Goal: Transaction & Acquisition: Purchase product/service

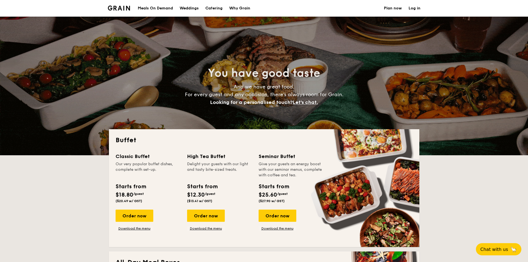
select select
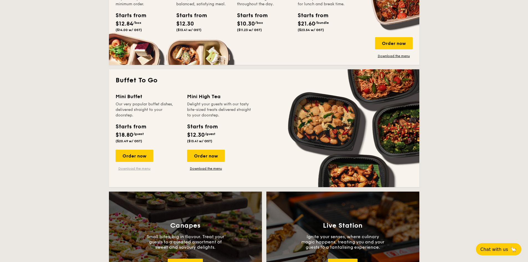
scroll to position [305, 0]
click at [137, 156] on div "Order now" at bounding box center [135, 155] width 38 height 12
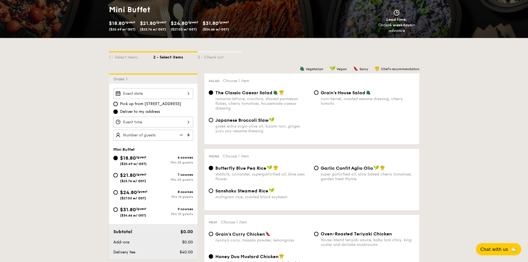
scroll to position [83, 0]
click at [188, 134] on img at bounding box center [189, 135] width 8 height 11
type input "20 guests"
click at [178, 134] on img at bounding box center [181, 135] width 8 height 11
click at [180, 133] on img at bounding box center [181, 135] width 8 height 11
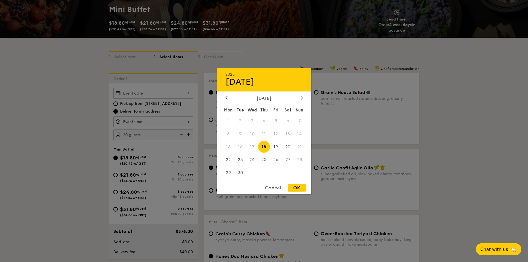
click at [186, 90] on div "2025 Sep [DATE] Tue Wed Thu Fri Sat Sun 1 2 3 4 5 6 7 8 9 10 11 12 13 14 15 16 …" at bounding box center [153, 93] width 80 height 11
click at [268, 187] on div "Cancel" at bounding box center [273, 187] width 27 height 7
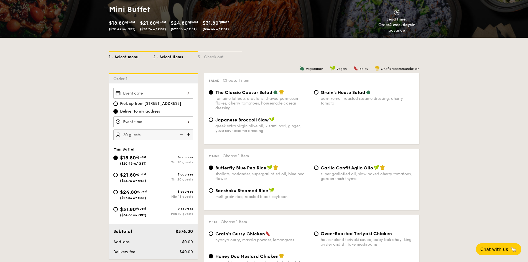
click at [127, 55] on div "1 - Select menu" at bounding box center [131, 56] width 44 height 8
select select
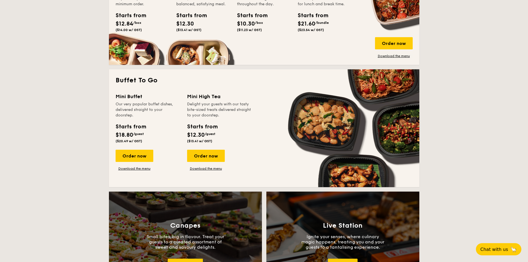
scroll to position [305, 0]
click at [139, 155] on div "Order now" at bounding box center [135, 155] width 38 height 12
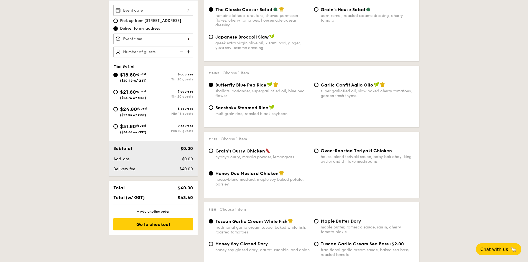
scroll to position [166, 0]
click at [116, 126] on input "$31.80 /guest ($34.66 w/ GST) 9 courses Min 10 guests" at bounding box center [115, 126] width 4 height 4
radio input "true"
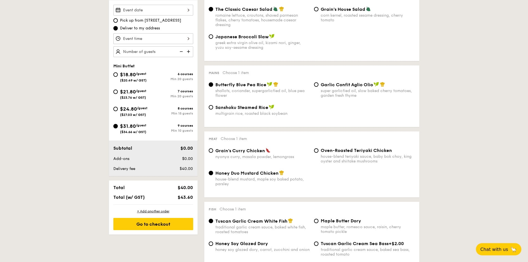
radio input "false"
radio input "true"
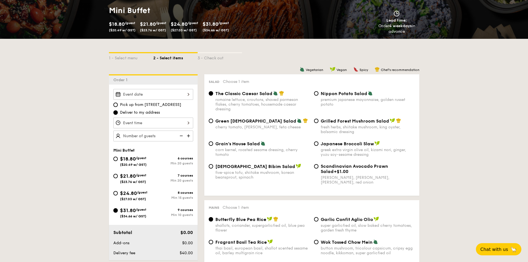
scroll to position [82, 0]
click at [183, 91] on div "2025 Sep 18 September 2025 Mon Tue Wed Thu Fri Sat Sun 1 2 3 4 5 6 7 8 9 10 11 …" at bounding box center [153, 94] width 80 height 11
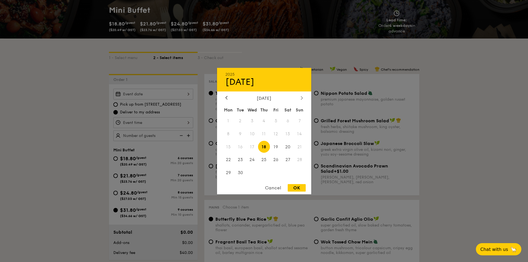
click at [301, 98] on div at bounding box center [302, 97] width 5 height 5
click at [287, 134] on span "11" at bounding box center [288, 134] width 12 height 12
click at [295, 188] on div "OK" at bounding box center [297, 187] width 18 height 7
type input "Oct 11, 2025"
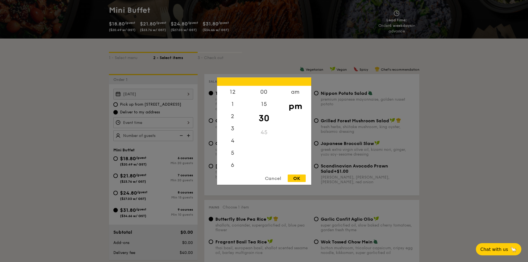
click at [181, 123] on div "12 1 2 3 4 5 6 7 8 9 10 11 00 15 30 45 am pm Cancel OK" at bounding box center [153, 122] width 80 height 11
click at [234, 143] on div "6" at bounding box center [232, 143] width 31 height 16
click at [300, 177] on div "OK" at bounding box center [297, 177] width 18 height 7
type input "6:30PM"
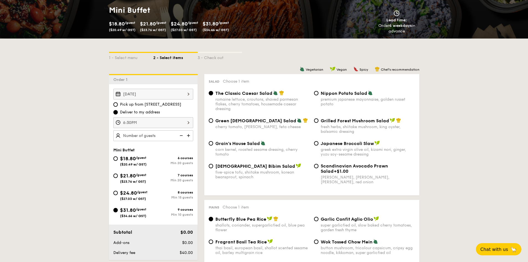
click at [190, 136] on img at bounding box center [189, 135] width 8 height 11
click at [180, 134] on img at bounding box center [181, 135] width 8 height 11
type input "10 guests"
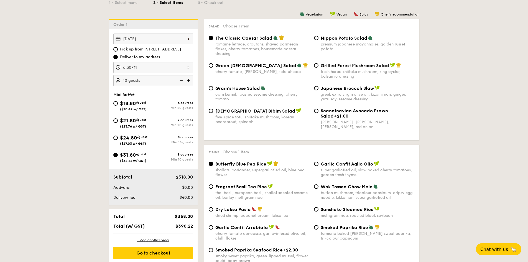
scroll to position [138, 0]
click at [316, 38] on input "Nippon Potato Salad premium japanese mayonnaise, golden russet potato" at bounding box center [316, 38] width 4 height 4
radio input "true"
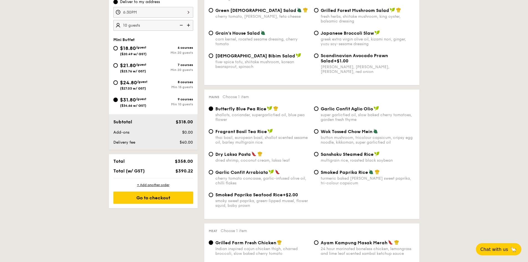
scroll to position [193, 0]
click at [316, 130] on input "Wok Tossed Chow Mein button mushroom, tricolour capsicum, cripsy egg noodle, ki…" at bounding box center [316, 131] width 4 height 4
radio input "true"
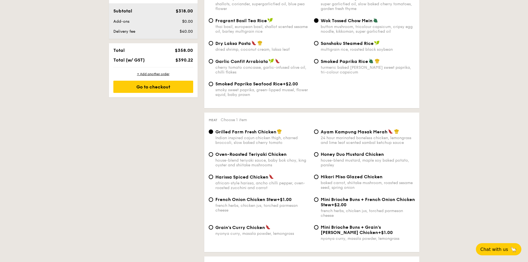
scroll to position [304, 0]
click at [316, 152] on input "Honey Duo Mustard Chicken house-blend mustard, maple soy baked potato, parsley" at bounding box center [316, 154] width 4 height 4
radio input "true"
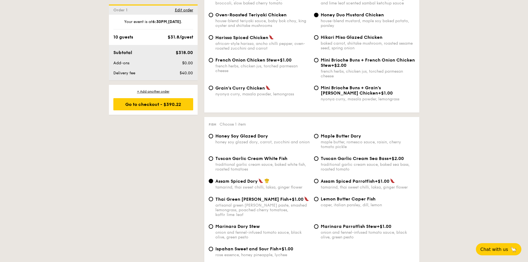
scroll to position [443, 0]
click at [211, 135] on input "Honey Soy Glazed Dory honey soy glazed dory, carrot, zucchini and onion" at bounding box center [211, 136] width 4 height 4
radio input "true"
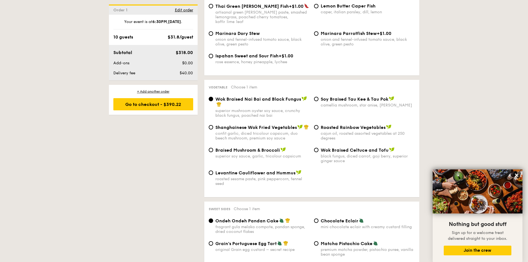
scroll to position [637, 0]
click at [315, 148] on input "Wok Braised Celtuce and Tofu black fungus, diced carrot, goji berry, superior g…" at bounding box center [316, 150] width 4 height 4
radio input "true"
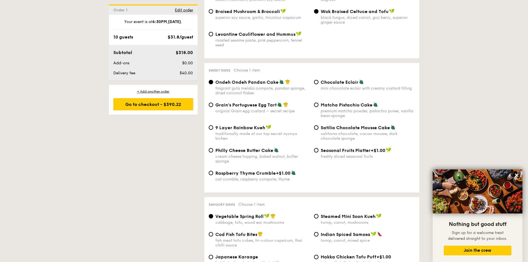
scroll to position [775, 0]
click at [211, 125] on input "9 Layer Rainbow Kueh traditionally made at our top secret nyonya kichen" at bounding box center [211, 127] width 4 height 4
radio input "true"
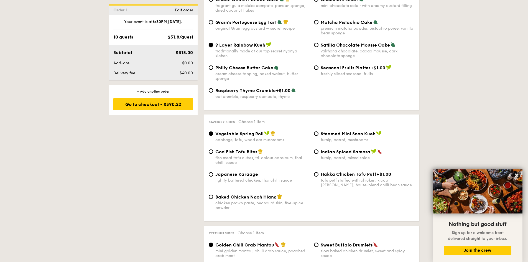
scroll to position [858, 0]
click at [209, 172] on input "Japanese Karaage lightly battered chicken, thai chilli sauce" at bounding box center [211, 174] width 4 height 4
radio input "true"
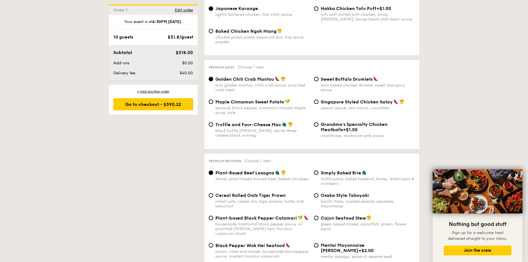
scroll to position [1024, 0]
click at [317, 99] on input "Singapore Styled Chicken Satay peanut sauce, raw onions, cucumber" at bounding box center [316, 101] width 4 height 4
radio input "true"
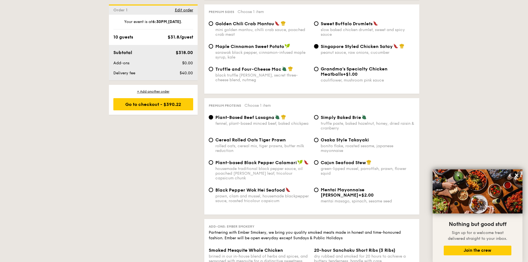
scroll to position [1079, 0]
click at [211, 137] on input "Cereal Rolled Oats Tiger Prawn rolled oats, cereal mix, tiger prawns, butter mi…" at bounding box center [211, 139] width 4 height 4
radio input "true"
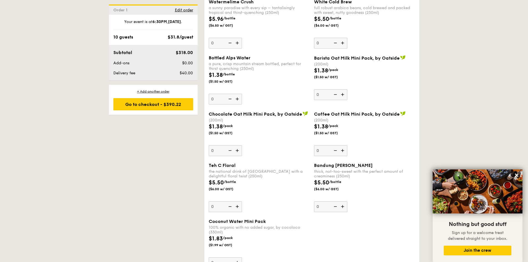
scroll to position [1662, 0]
click at [240, 145] on img at bounding box center [238, 150] width 8 height 11
click at [240, 145] on input "0" at bounding box center [225, 150] width 33 height 11
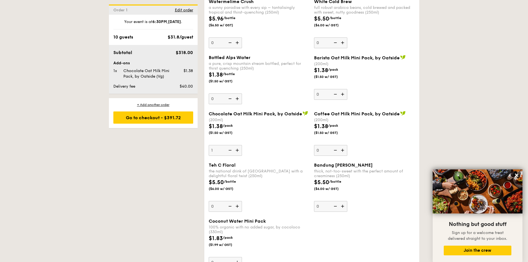
click at [231, 145] on img at bounding box center [229, 150] width 8 height 11
click at [231, 145] on input "1" at bounding box center [225, 150] width 33 height 11
type input "0"
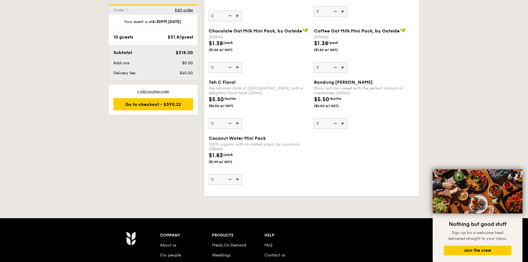
scroll to position [1745, 0]
drag, startPoint x: 166, startPoint y: 105, endPoint x: 225, endPoint y: 101, distance: 59.5
click at [166, 105] on div "Go to checkout - $390.22" at bounding box center [153, 104] width 80 height 12
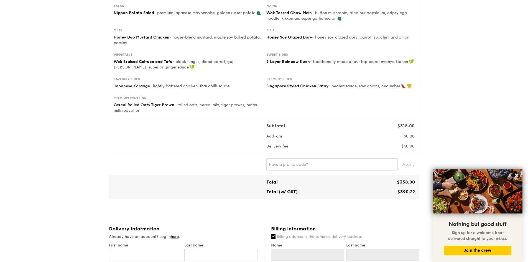
scroll to position [83, 0]
paste input "GENECO16CA"
drag, startPoint x: 405, startPoint y: 163, endPoint x: 396, endPoint y: 163, distance: 9.7
click at [405, 163] on span "Apply" at bounding box center [408, 165] width 13 height 12
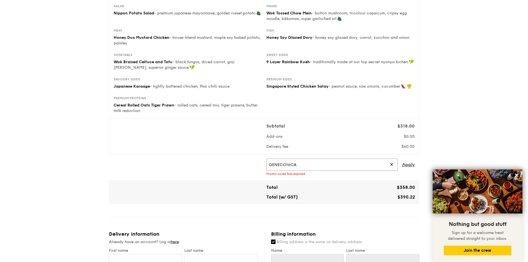
drag, startPoint x: 308, startPoint y: 165, endPoint x: 207, endPoint y: 158, distance: 101.3
click at [207, 158] on div "GENECO16CA ✕ Apply Promo code has expired" at bounding box center [264, 167] width 311 height 26
click at [404, 163] on span "Apply" at bounding box center [408, 165] width 13 height 12
click at [408, 163] on span "Apply" at bounding box center [408, 165] width 13 height 12
drag, startPoint x: 313, startPoint y: 165, endPoint x: 234, endPoint y: 165, distance: 78.8
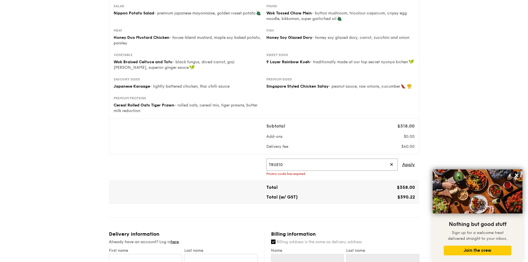
click at [234, 165] on div "TRUE10 ✕ Apply Promo code has expired" at bounding box center [264, 167] width 306 height 17
click at [407, 163] on span "Apply" at bounding box center [408, 165] width 13 height 12
drag, startPoint x: 312, startPoint y: 164, endPoint x: 222, endPoint y: 167, distance: 89.9
click at [222, 167] on div "UOB30 ✕ Apply Promo code does not exist" at bounding box center [264, 167] width 306 height 17
click at [410, 165] on span "Apply" at bounding box center [408, 165] width 13 height 12
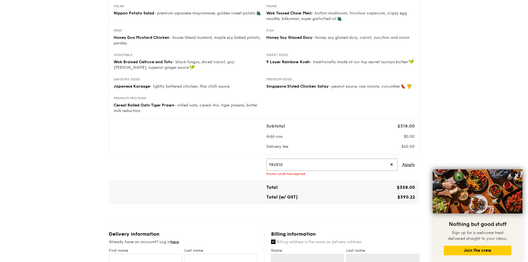
drag, startPoint x: 300, startPoint y: 164, endPoint x: 278, endPoint y: 162, distance: 22.0
click at [278, 162] on input "TRUE10" at bounding box center [332, 165] width 131 height 12
click at [402, 163] on span "Apply" at bounding box center [408, 165] width 13 height 12
drag, startPoint x: 313, startPoint y: 165, endPoint x: 262, endPoint y: 163, distance: 51.1
click at [262, 163] on div "TRUEXGRAIN ✕ Apply Promo code does not exist" at bounding box center [264, 167] width 306 height 17
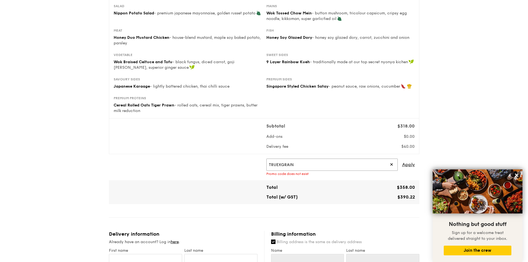
paste input "WELCOMEFEAST"
type input "WELCOMEFEAST"
click at [405, 163] on span "Apply" at bounding box center [408, 165] width 13 height 12
click at [411, 162] on span "Apply" at bounding box center [408, 165] width 13 height 12
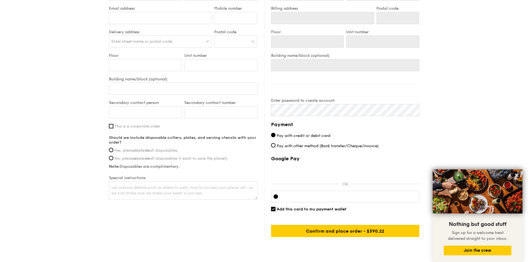
scroll to position [349, 0]
click at [110, 149] on input "Yes, please include all disposables." at bounding box center [111, 150] width 4 height 4
radio input "true"
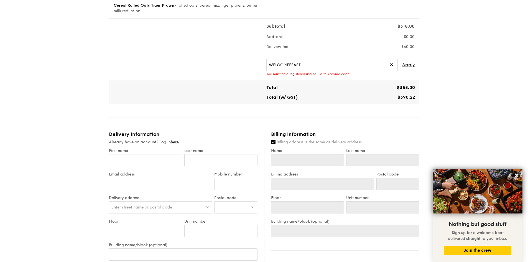
scroll to position [183, 0]
drag, startPoint x: 176, startPoint y: 141, endPoint x: 174, endPoint y: 146, distance: 5.6
drag, startPoint x: 174, startPoint y: 146, endPoint x: 171, endPoint y: 141, distance: 5.9
drag, startPoint x: 171, startPoint y: 141, endPoint x: 174, endPoint y: 141, distance: 3.9
drag, startPoint x: 174, startPoint y: 141, endPoint x: 207, endPoint y: 148, distance: 32.9
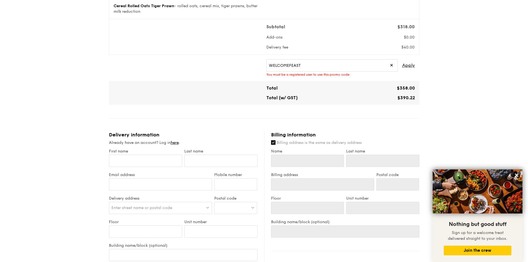
click at [207, 148] on div "Delivery information Already have an account? Log in here . First name Last nam…" at bounding box center [186, 249] width 155 height 235
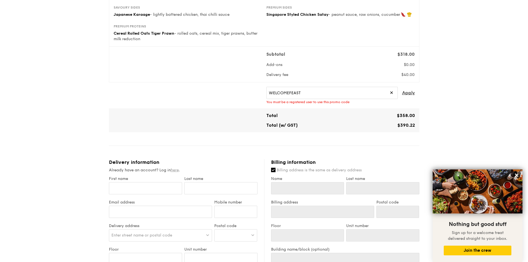
scroll to position [155, 0]
click at [177, 169] on link "here" at bounding box center [175, 170] width 8 height 5
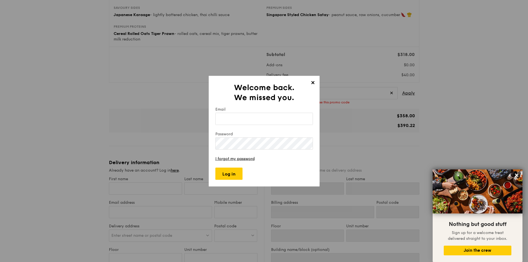
click at [247, 117] on input "Email" at bounding box center [265, 119] width 98 height 12
type input "[EMAIL_ADDRESS][DOMAIN_NAME]"
click at [229, 175] on input "Log in" at bounding box center [229, 174] width 27 height 12
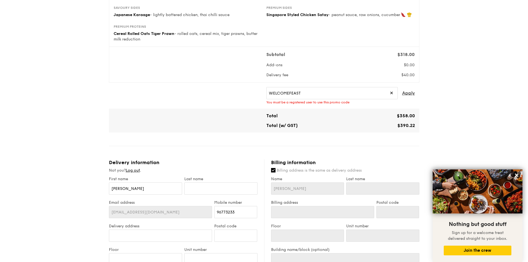
type input "26 Jalan Ketumbit"
type input "808878"
type input "ground floor"
type input "26"
type input "26 Jalan Ketumbit"
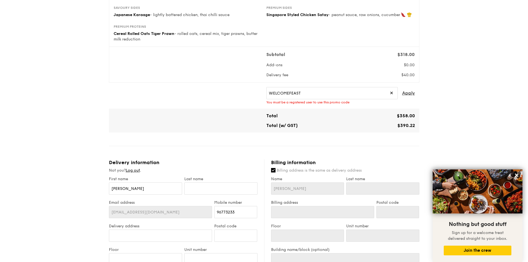
type input "808878"
type input "ground floor"
type input "26"
drag, startPoint x: 412, startPoint y: 93, endPoint x: 415, endPoint y: 92, distance: 3.5
click at [412, 92] on span "Apply" at bounding box center [408, 93] width 13 height 12
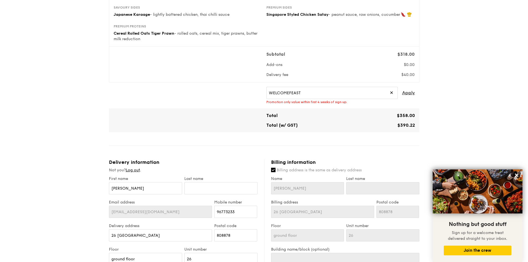
scroll to position [156, 0]
drag, startPoint x: 312, startPoint y: 92, endPoint x: 183, endPoint y: 92, distance: 129.0
click at [183, 92] on div "WELCOMEFEAST ✕ Apply Promotion only value within first 4 weeks of sign up." at bounding box center [264, 95] width 306 height 17
click at [413, 89] on span "Apply" at bounding box center [408, 93] width 13 height 12
drag, startPoint x: 315, startPoint y: 95, endPoint x: 208, endPoint y: 101, distance: 106.9
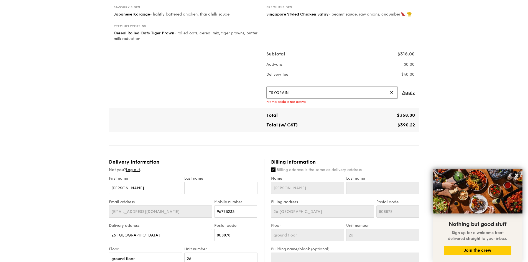
click at [211, 102] on div "TRYGRAIN ✕ Apply Promo code is not active" at bounding box center [264, 95] width 306 height 17
click at [414, 88] on span "Apply" at bounding box center [408, 93] width 13 height 12
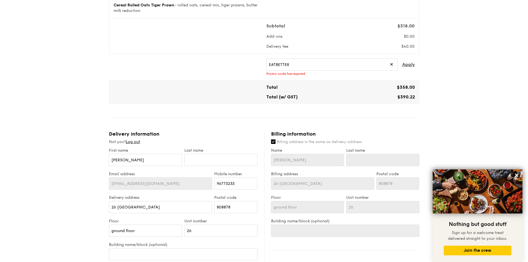
scroll to position [183, 0]
drag, startPoint x: 294, startPoint y: 60, endPoint x: 208, endPoint y: 69, distance: 86.4
click at [208, 69] on div "EATBETTER ✕ Apply Promo code has expired" at bounding box center [264, 67] width 306 height 17
type input "GRAIN10"
click at [412, 62] on span "Apply" at bounding box center [408, 65] width 13 height 12
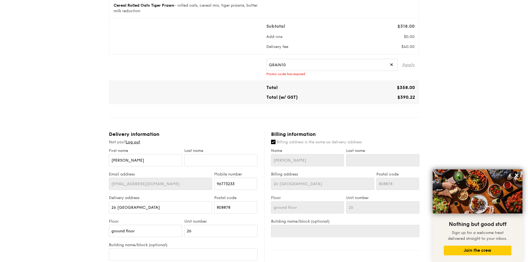
click at [409, 65] on span "Apply" at bounding box center [408, 65] width 13 height 12
drag, startPoint x: 317, startPoint y: 69, endPoint x: 241, endPoint y: 70, distance: 75.7
click at [241, 70] on div "GRAIN10 ✕ Apply Promo code has expired" at bounding box center [264, 67] width 306 height 17
click at [211, 160] on input "text" at bounding box center [220, 160] width 73 height 12
type input "T"
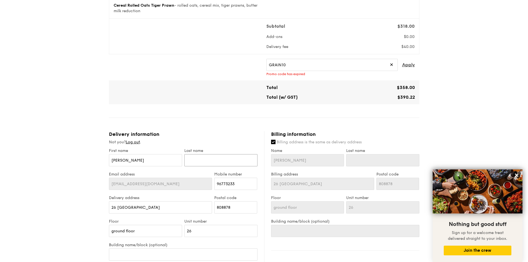
type input "T"
type input "Ta"
type input "Tan"
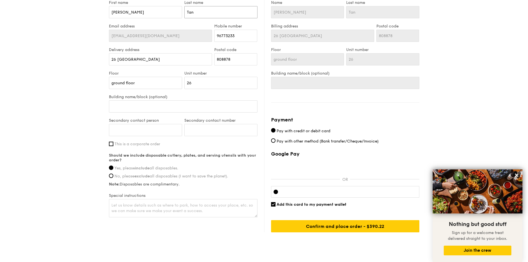
scroll to position [346, 0]
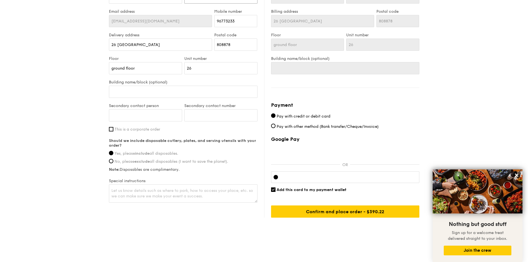
type input "Tan"
click at [273, 189] on input "Add this card to my payment wallet" at bounding box center [273, 189] width 4 height 4
checkbox input "false"
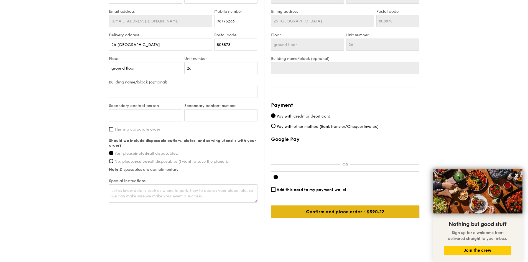
click at [339, 211] on input "Confirm and place order - $390.22" at bounding box center [345, 212] width 148 height 12
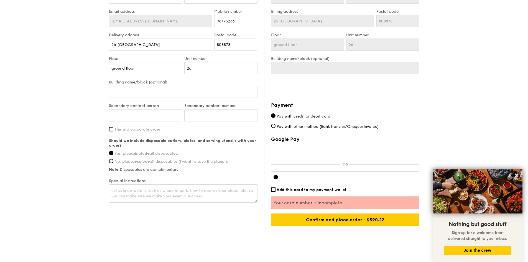
click at [305, 180] on div at bounding box center [345, 177] width 148 height 12
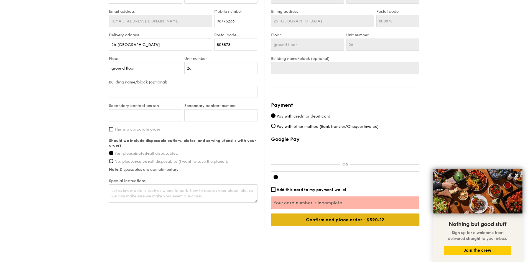
click at [344, 219] on input "Confirm and place order - $390.22" at bounding box center [345, 220] width 148 height 12
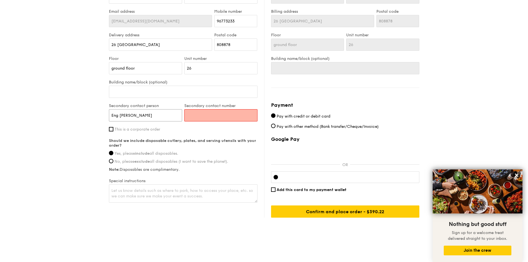
type input "Eng Chay Hiang"
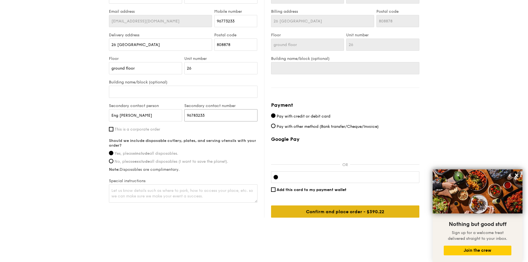
type input "96783233"
click at [315, 211] on input "Confirm and place order - $390.22" at bounding box center [345, 212] width 148 height 12
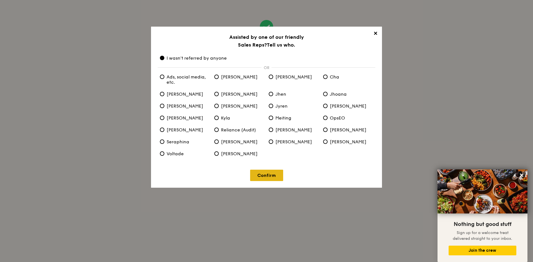
click at [274, 173] on link "Confirm" at bounding box center [266, 175] width 33 height 11
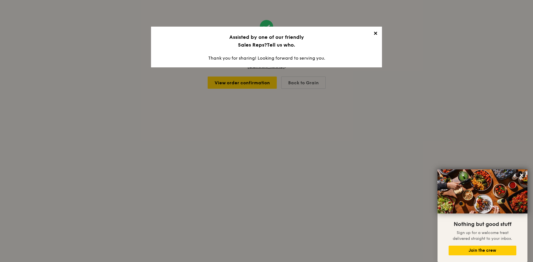
click at [374, 31] on span "✕" at bounding box center [375, 35] width 8 height 8
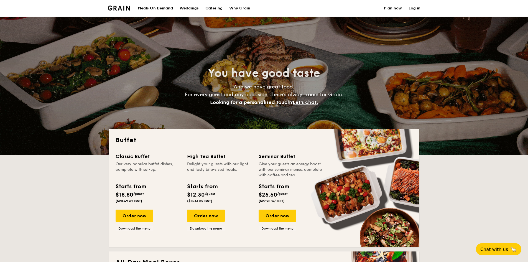
select select
